Goal: Navigation & Orientation: Find specific page/section

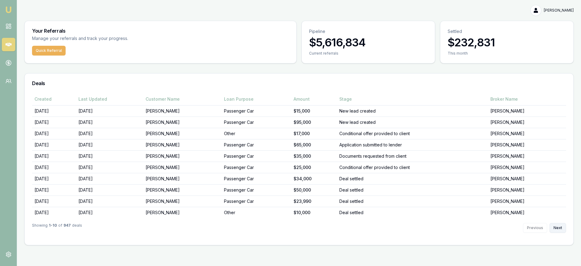
click at [561, 226] on button "Next" at bounding box center [558, 228] width 16 height 10
click at [562, 226] on button "Next" at bounding box center [558, 228] width 16 height 10
click at [560, 230] on button "Next" at bounding box center [558, 228] width 16 height 10
click at [539, 228] on button "Previous" at bounding box center [535, 228] width 24 height 10
click at [556, 225] on button "Next" at bounding box center [558, 228] width 16 height 10
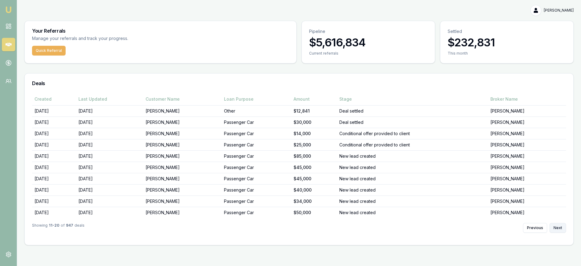
click at [556, 225] on button "Next" at bounding box center [558, 228] width 16 height 10
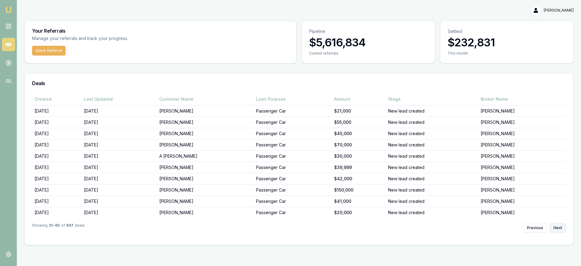
click at [556, 225] on button "Next" at bounding box center [558, 228] width 16 height 10
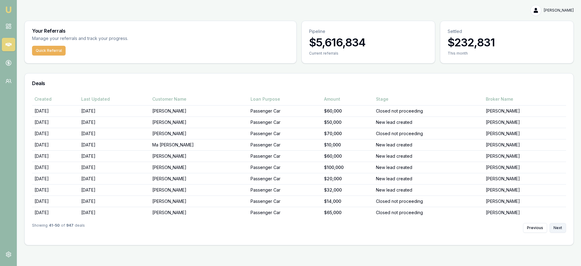
click at [556, 225] on button "Next" at bounding box center [558, 228] width 16 height 10
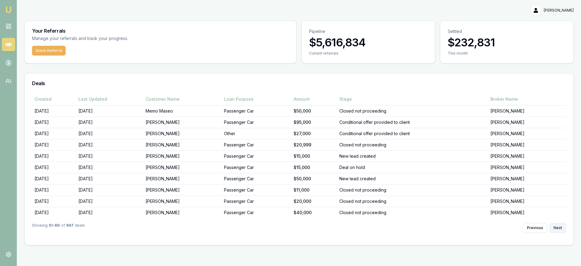
click at [562, 226] on button "Next" at bounding box center [558, 228] width 16 height 10
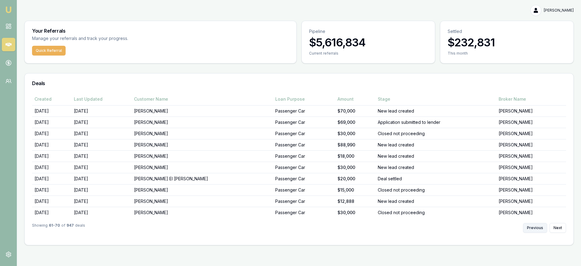
click at [538, 226] on button "Previous" at bounding box center [535, 228] width 24 height 10
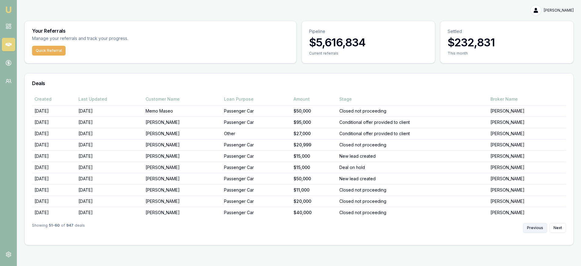
click at [538, 226] on button "Previous" at bounding box center [535, 228] width 24 height 10
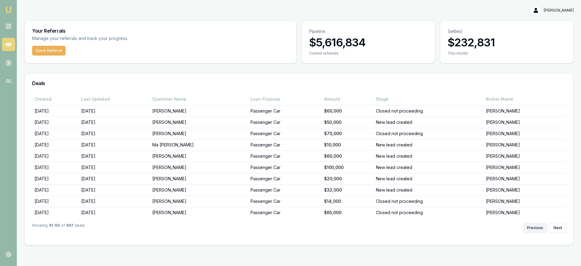
click at [538, 226] on button "Previous" at bounding box center [535, 228] width 24 height 10
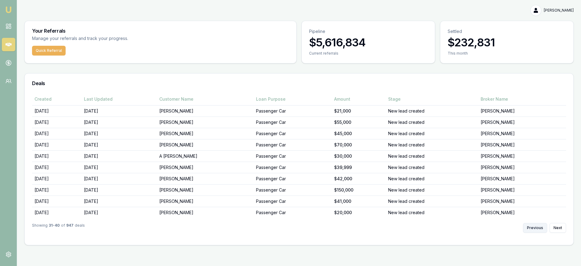
click at [538, 226] on button "Previous" at bounding box center [535, 228] width 24 height 10
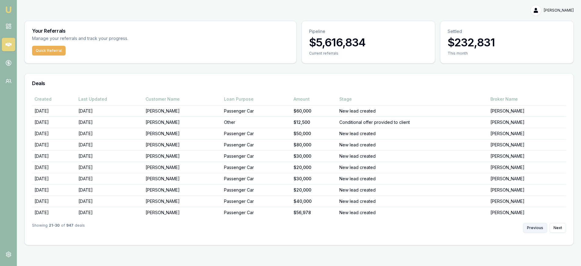
click at [538, 226] on button "Previous" at bounding box center [535, 228] width 24 height 10
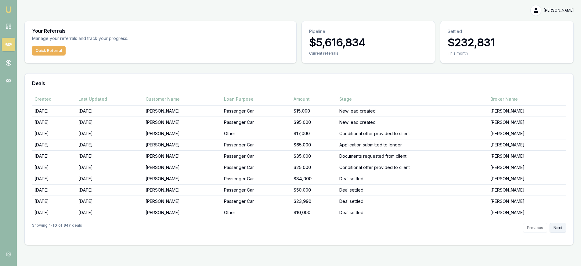
click at [558, 223] on div "Previous Next" at bounding box center [544, 228] width 43 height 10
click at [558, 224] on button "Next" at bounding box center [558, 228] width 16 height 10
click at [537, 224] on button "Previous" at bounding box center [535, 228] width 24 height 10
click at [539, 226] on div "Previous Next" at bounding box center [544, 228] width 43 height 10
